Goal: Task Accomplishment & Management: Use online tool/utility

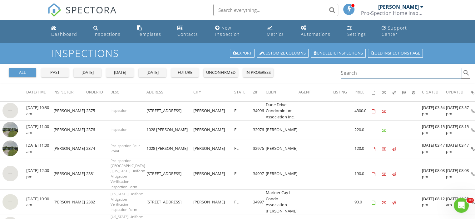
click at [347, 68] on input "Search" at bounding box center [401, 73] width 121 height 10
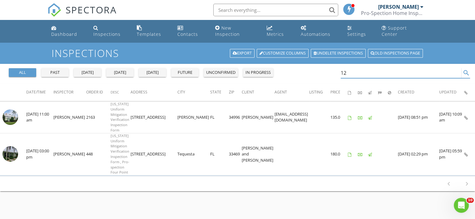
type input "1"
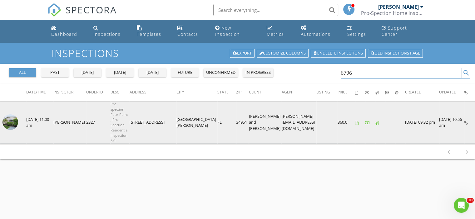
type input "6796"
click at [5, 119] on img at bounding box center [10, 123] width 16 height 16
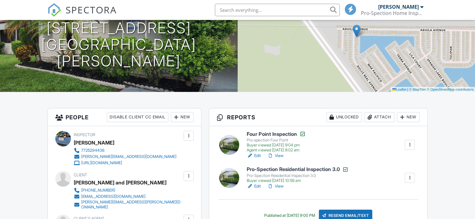
click at [281, 159] on link "View" at bounding box center [275, 156] width 16 height 6
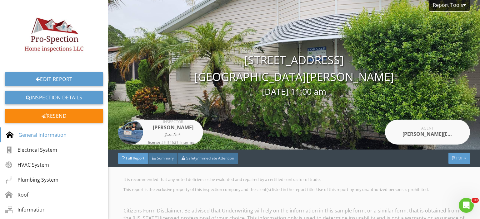
click at [456, 160] on span "PDF" at bounding box center [459, 158] width 7 height 5
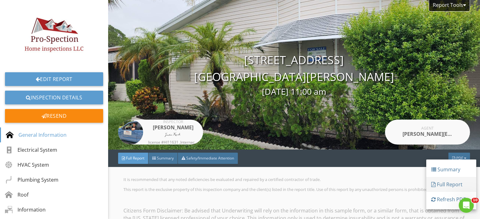
click at [447, 182] on div "Full Report" at bounding box center [451, 184] width 40 height 7
